Goal: Obtain resource: Download file/media

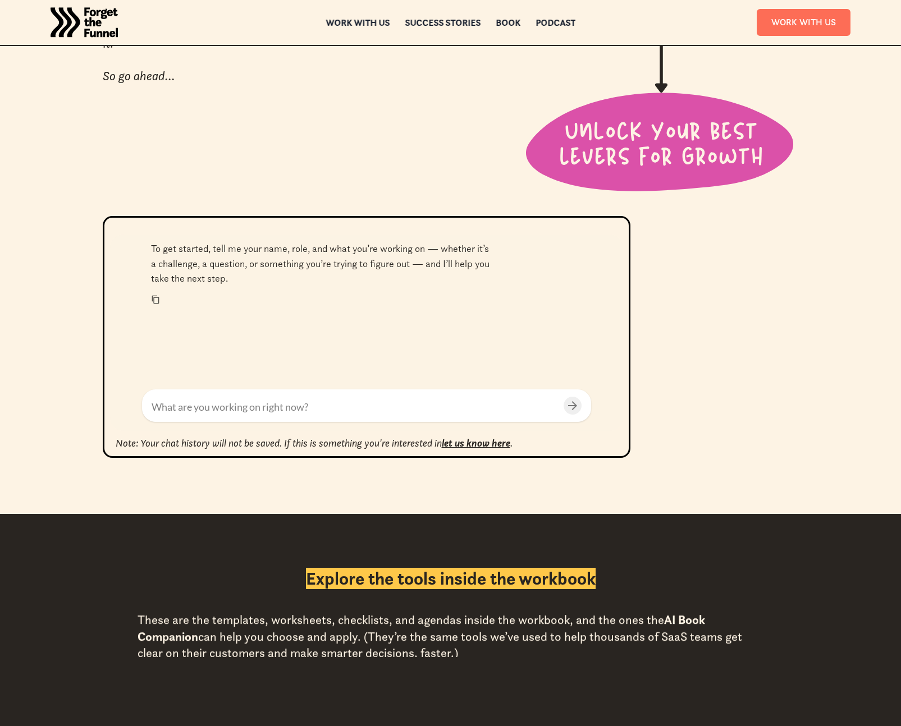
scroll to position [337, 0]
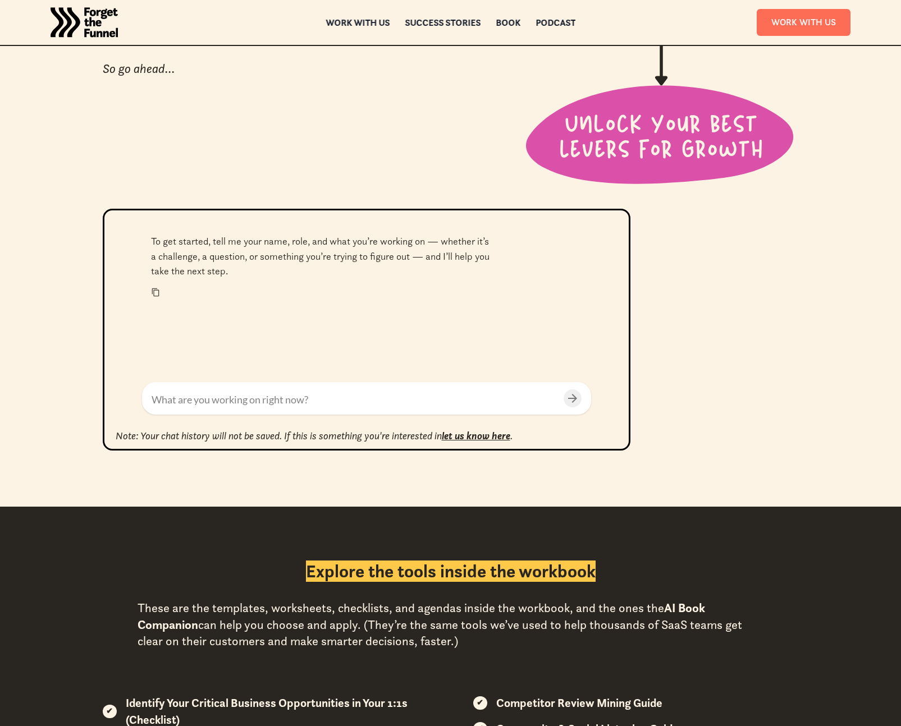
click at [270, 400] on textarea at bounding box center [356, 399] width 408 height 15
click at [270, 401] on textarea at bounding box center [356, 399] width 408 height 15
type textarea "[PERSON_NAME], CEO working on reducing customer churn - a challenge"
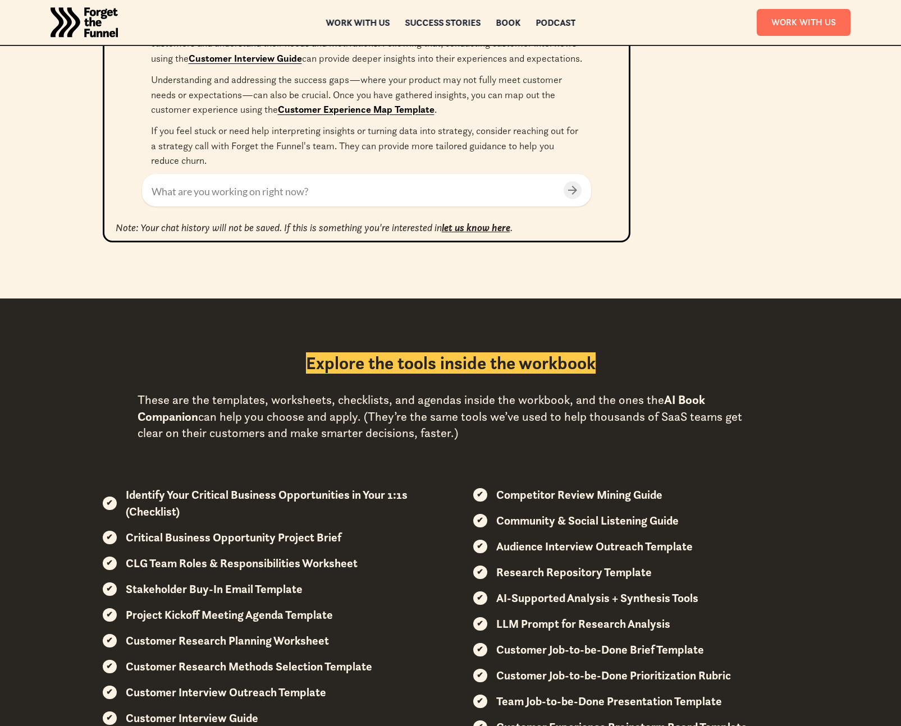
scroll to position [503, 0]
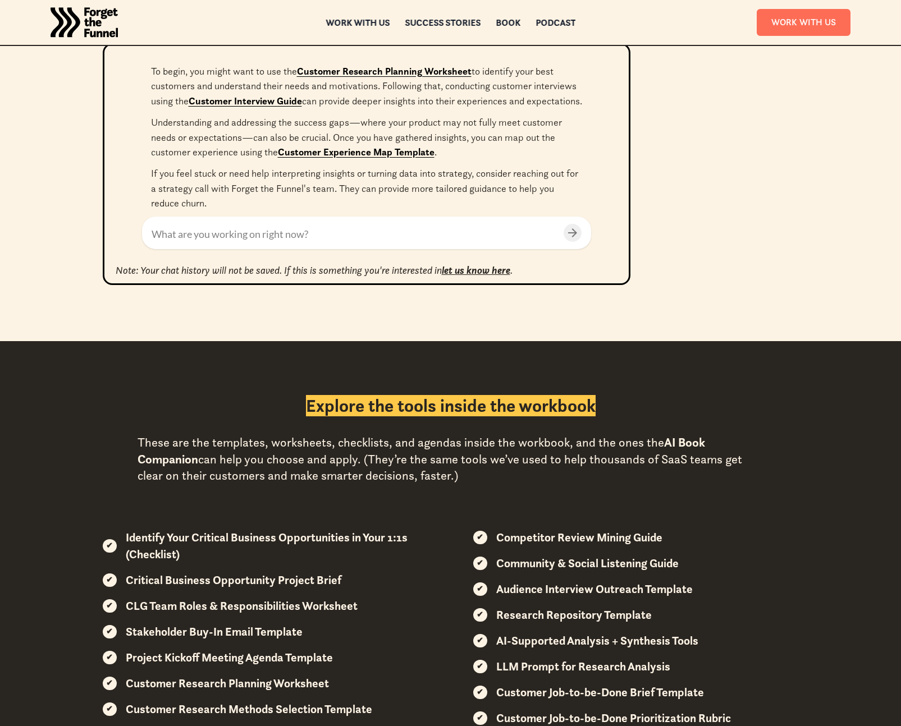
click at [589, 152] on div "To get started, tell me your name, role, and what you’re working on — whether i…" at bounding box center [366, 59] width 449 height 354
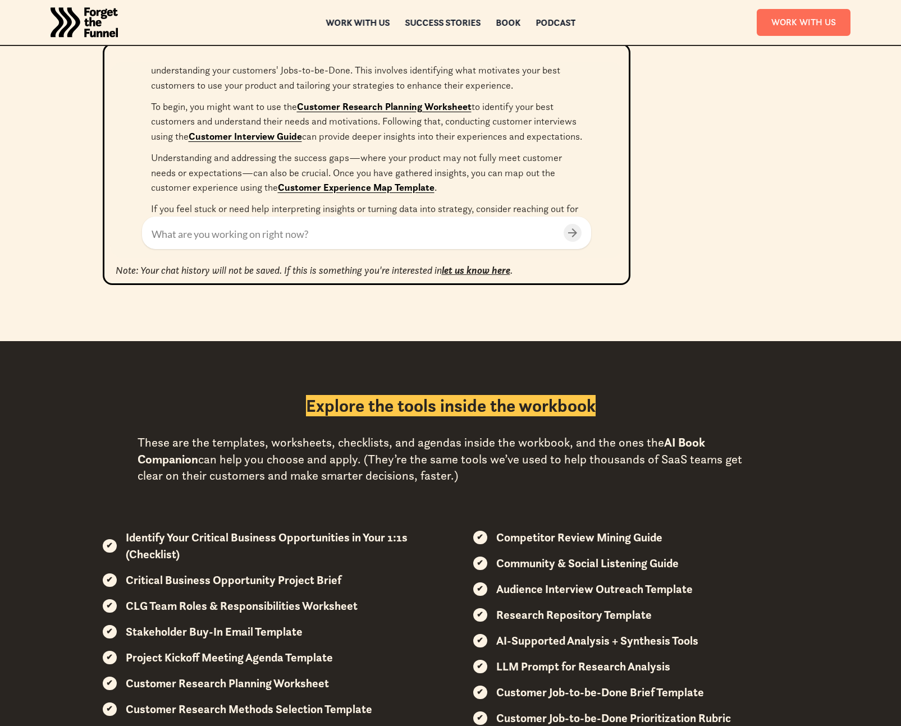
scroll to position [144, 0]
click at [417, 109] on link "Customer Research Planning Worksheet" at bounding box center [384, 107] width 175 height 12
click at [390, 194] on link "Customer Experience Map Template" at bounding box center [356, 188] width 157 height 12
click at [266, 135] on link "Customer Interview Guide" at bounding box center [245, 137] width 113 height 12
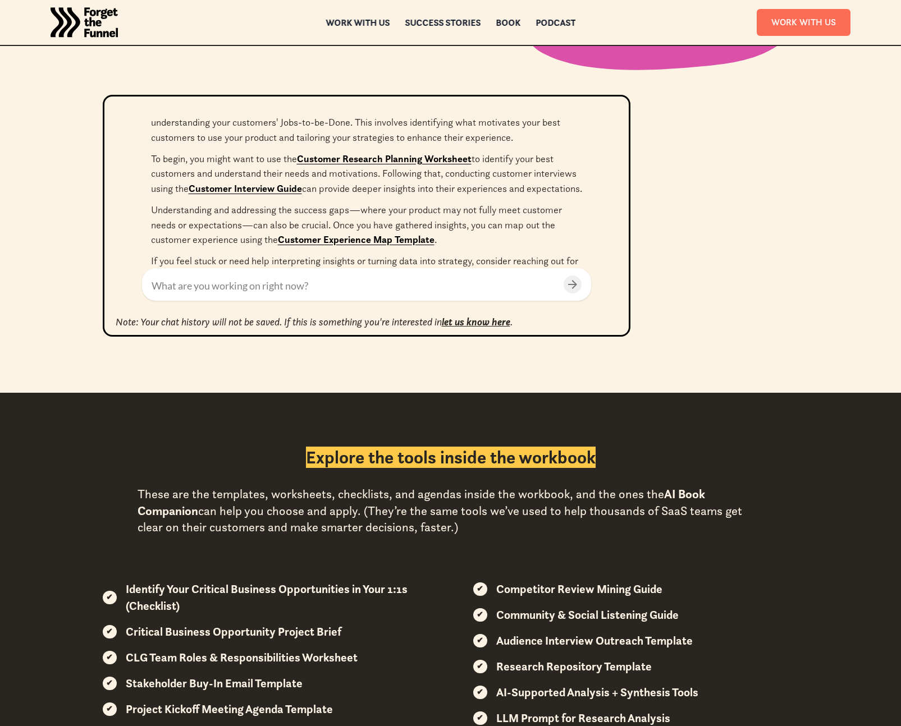
scroll to position [448, 0]
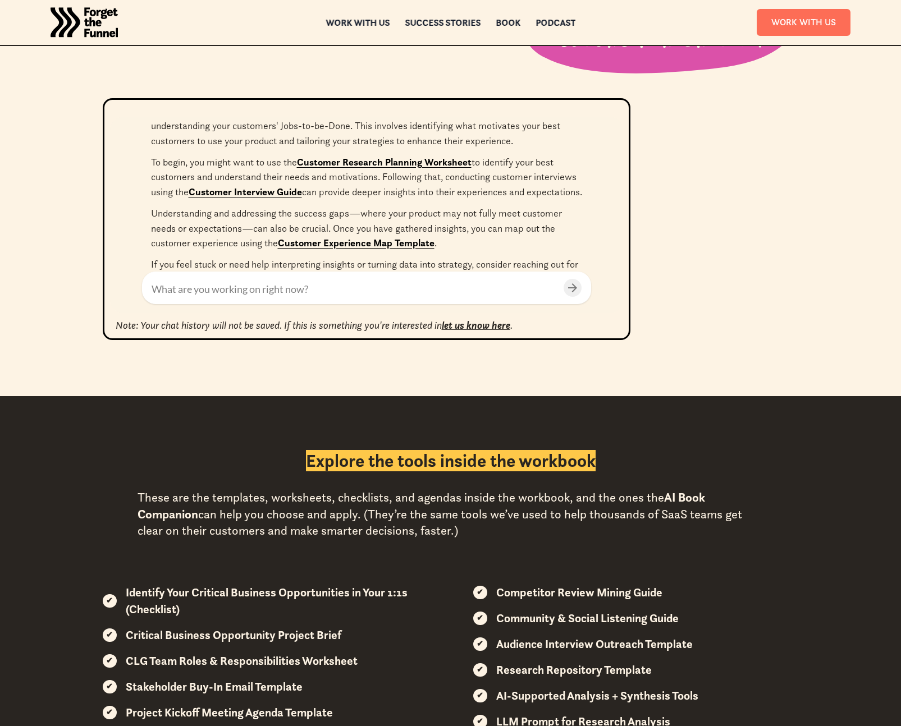
click at [437, 162] on link "Customer Research Planning Worksheet" at bounding box center [384, 162] width 175 height 12
click at [400, 280] on div at bounding box center [367, 288] width 430 height 18
click at [305, 291] on textarea at bounding box center [356, 289] width 408 height 15
type textarea "ok i can start that now"
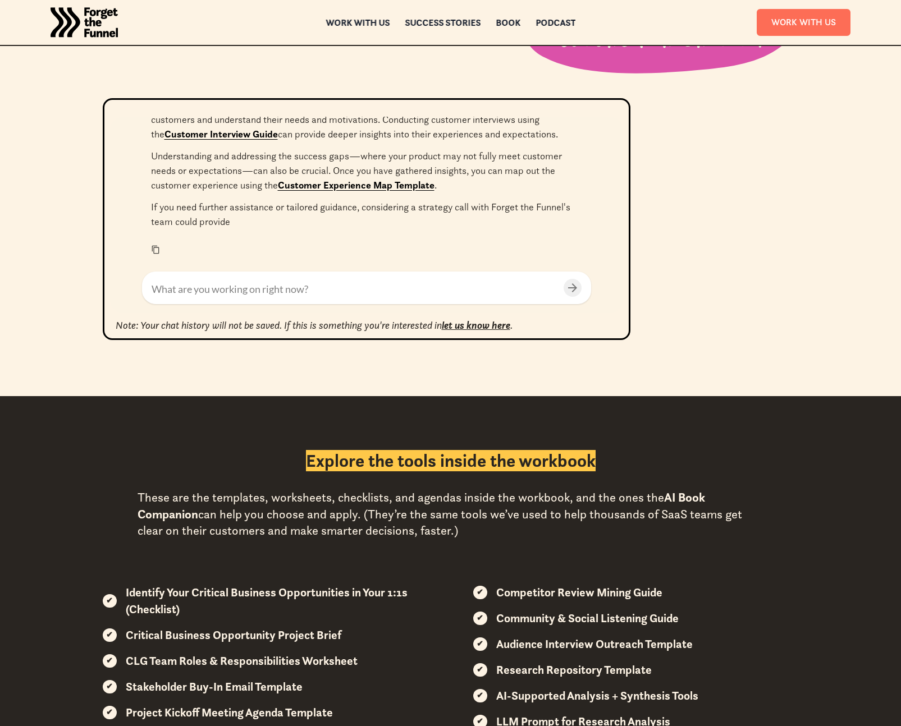
scroll to position [516, 0]
click at [659, 229] on div "To get started, tell me your name, role, and what you’re working on — whether i…" at bounding box center [451, 247] width 808 height 298
